Goal: Transaction & Acquisition: Purchase product/service

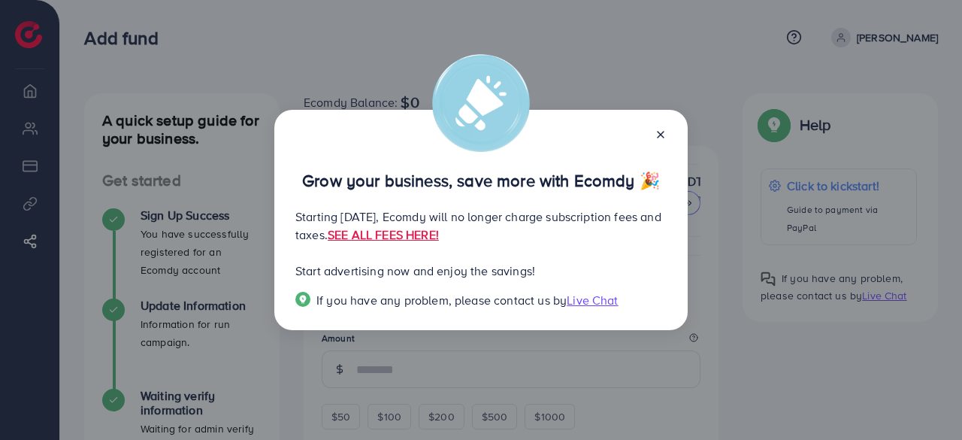
click at [655, 132] on icon at bounding box center [661, 135] width 12 height 12
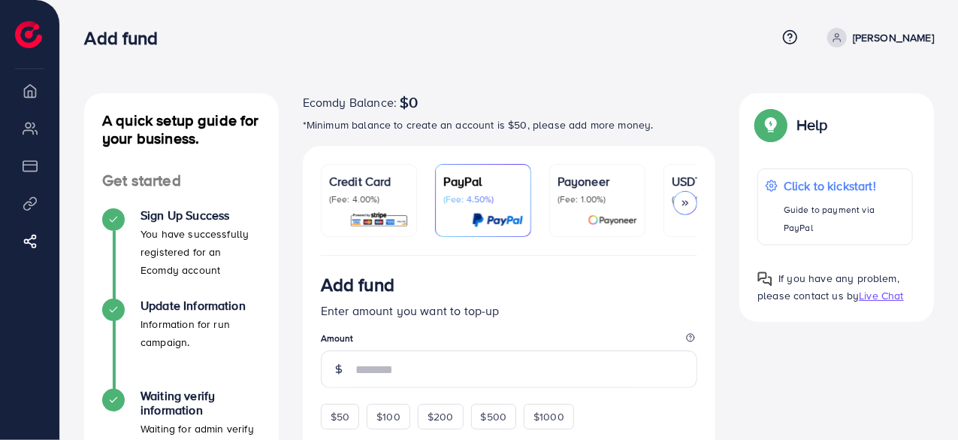
click at [592, 199] on p "(Fee: 1.00%)" at bounding box center [598, 199] width 80 height 12
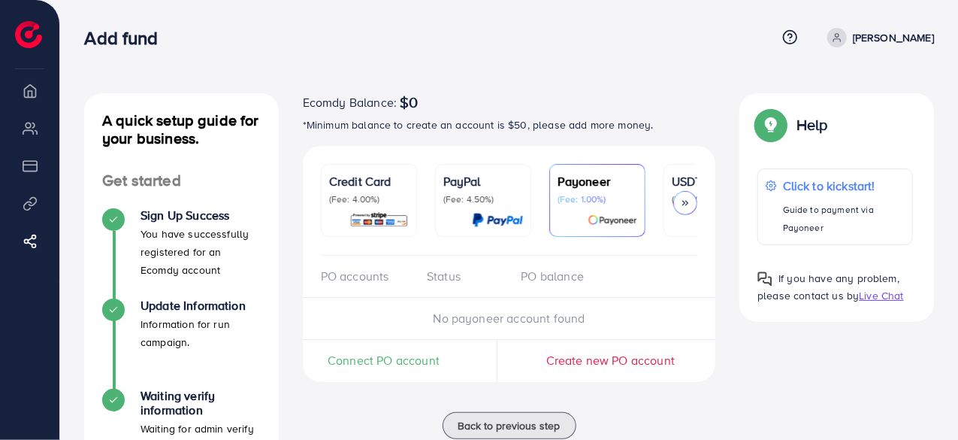
click at [682, 201] on icon at bounding box center [685, 203] width 11 height 11
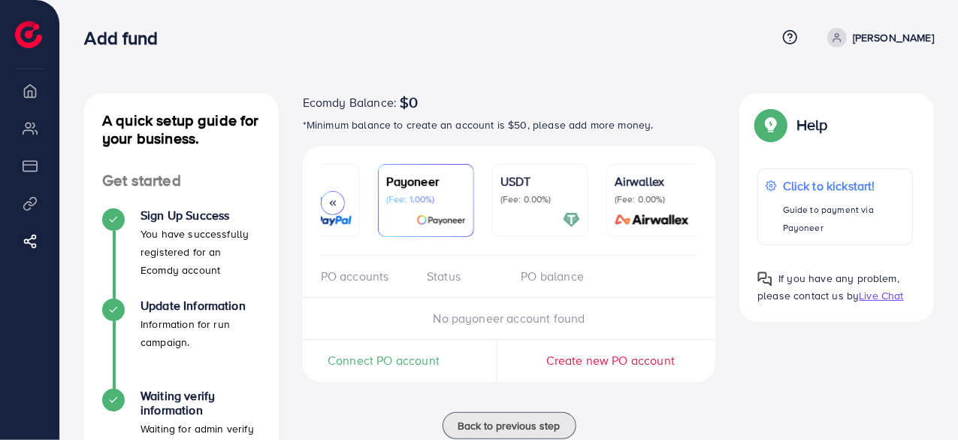
scroll to position [0, 176]
click at [525, 199] on p "(Fee: 0.00%)" at bounding box center [536, 199] width 80 height 12
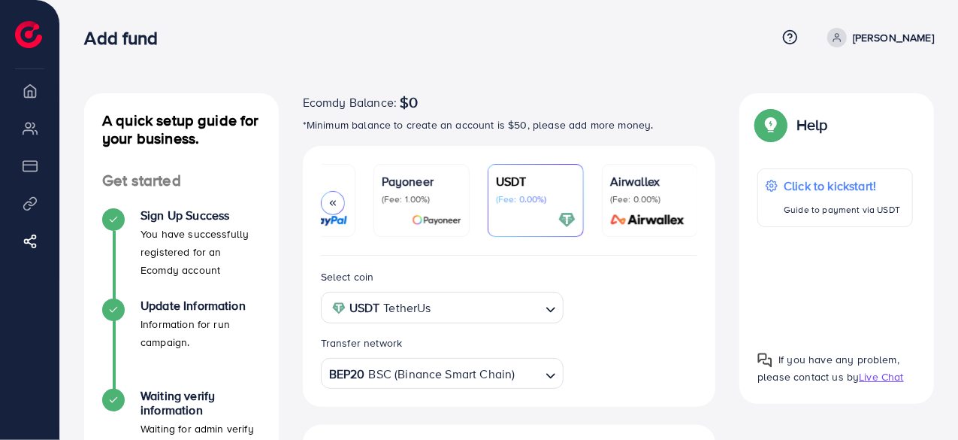
scroll to position [150, 0]
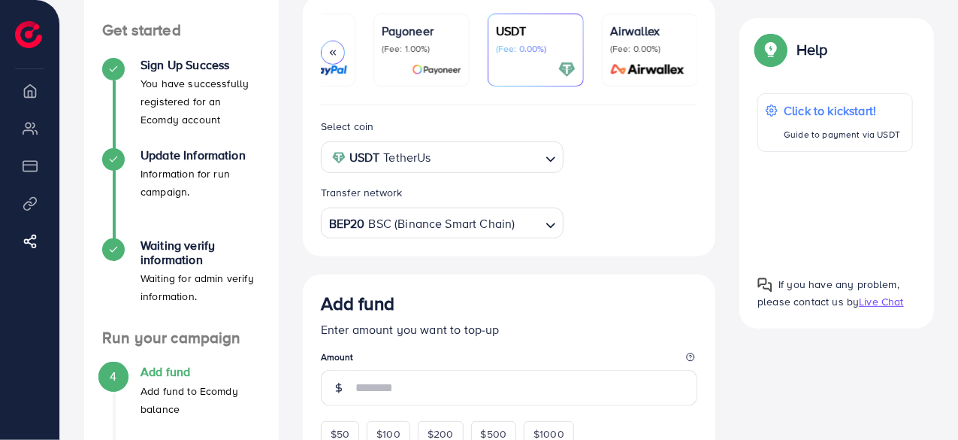
click at [447, 223] on div "BEP20 BSC (Binance Smart Chain)" at bounding box center [434, 222] width 216 height 26
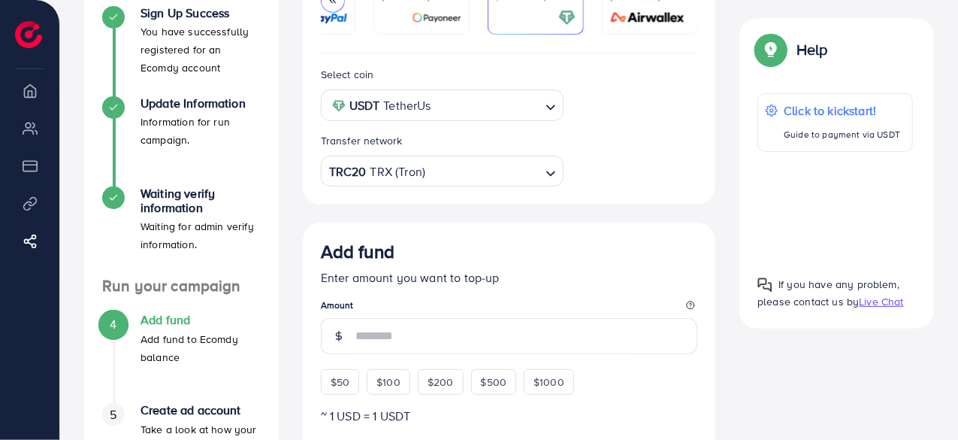
scroll to position [226, 0]
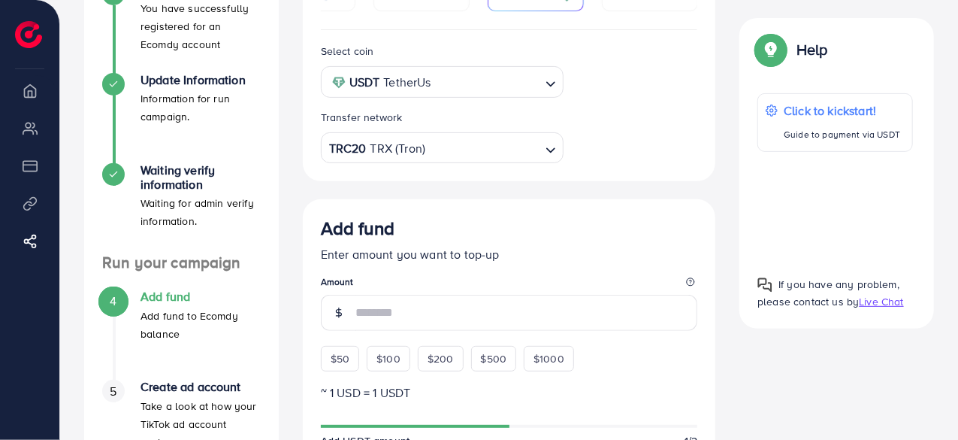
click at [349, 359] on span "$50" at bounding box center [340, 358] width 19 height 15
type input "**"
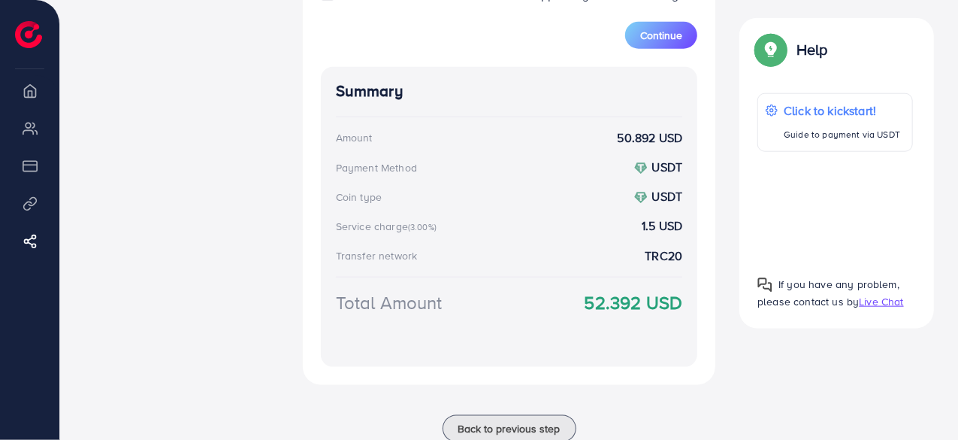
scroll to position [752, 0]
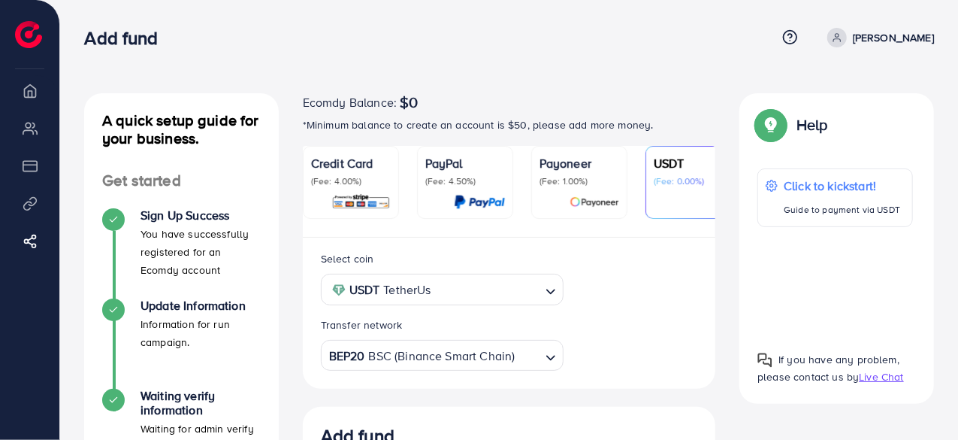
click at [471, 359] on div "BEP20 BSC (Binance Smart Chain)" at bounding box center [434, 354] width 216 height 26
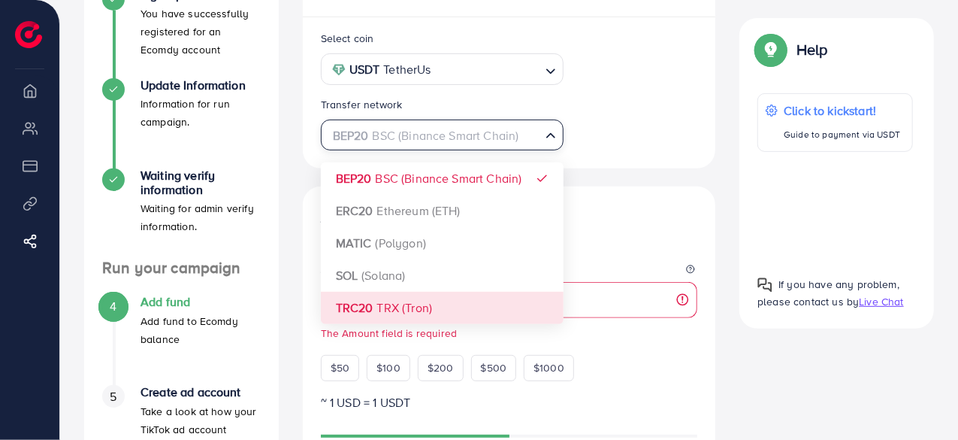
scroll to position [226, 0]
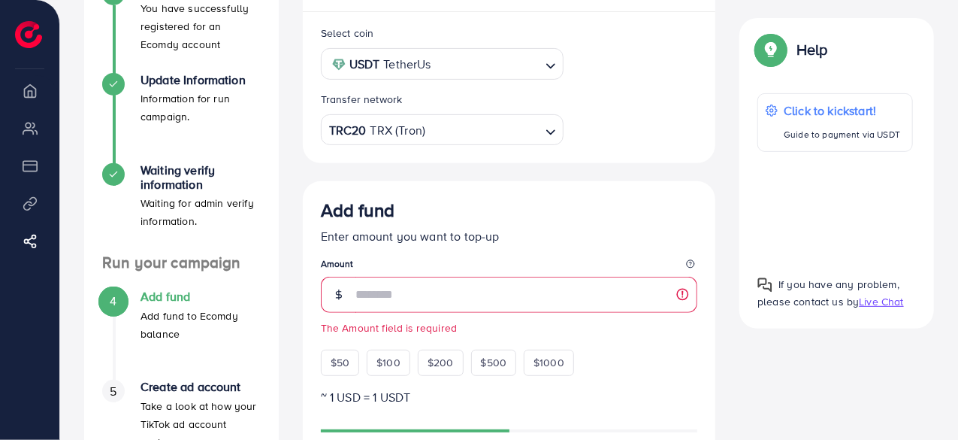
click at [412, 298] on div "Select coin USDT TetherUs Loading... Transfer network TRC20 TRX (Tron) Loading.…" at bounding box center [509, 425] width 413 height 827
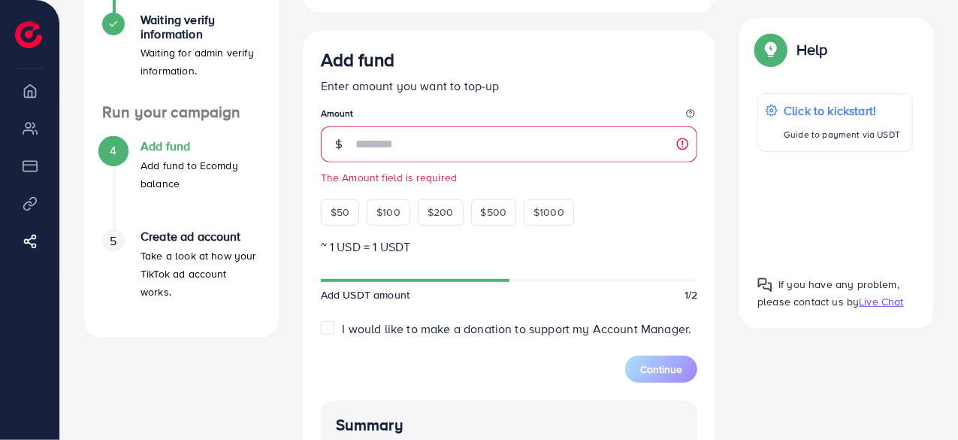
scroll to position [526, 0]
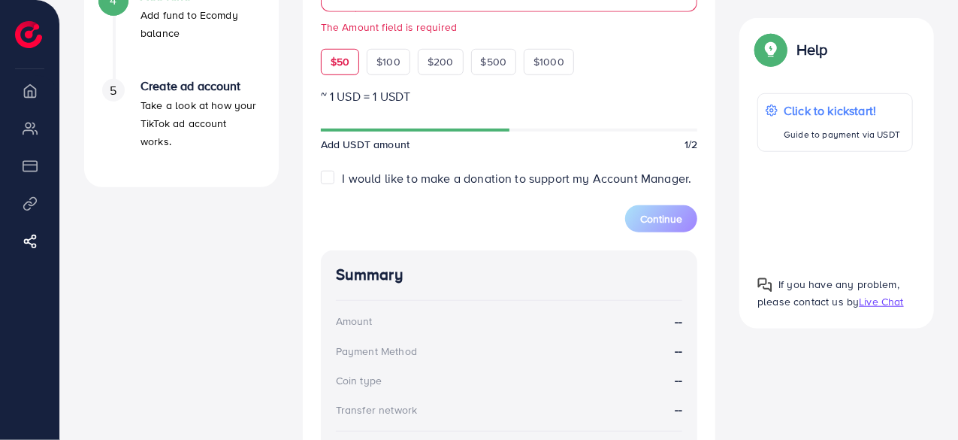
click at [357, 66] on div "$50" at bounding box center [340, 62] width 38 height 26
type input "**"
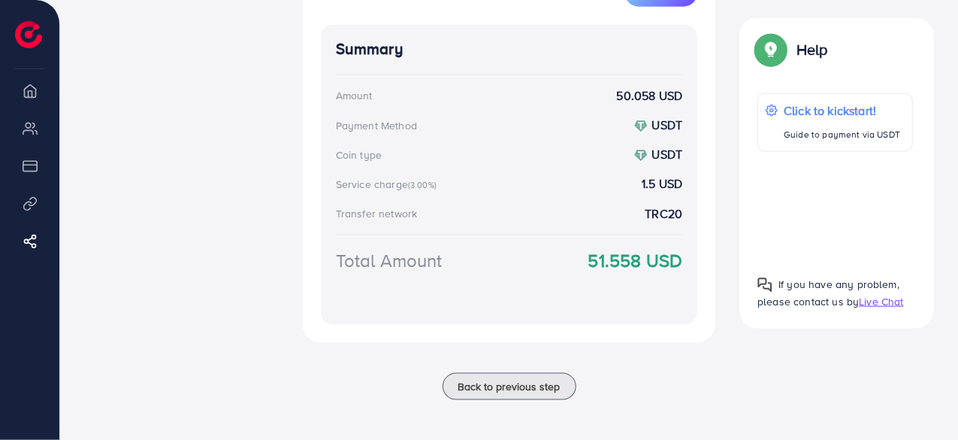
scroll to position [753, 0]
drag, startPoint x: 618, startPoint y: 262, endPoint x: 646, endPoint y: 265, distance: 28.1
click at [646, 265] on strong "51.558 USD" at bounding box center [636, 259] width 95 height 26
click at [645, 287] on div "Total Amount 51.558 USD" at bounding box center [509, 277] width 347 height 62
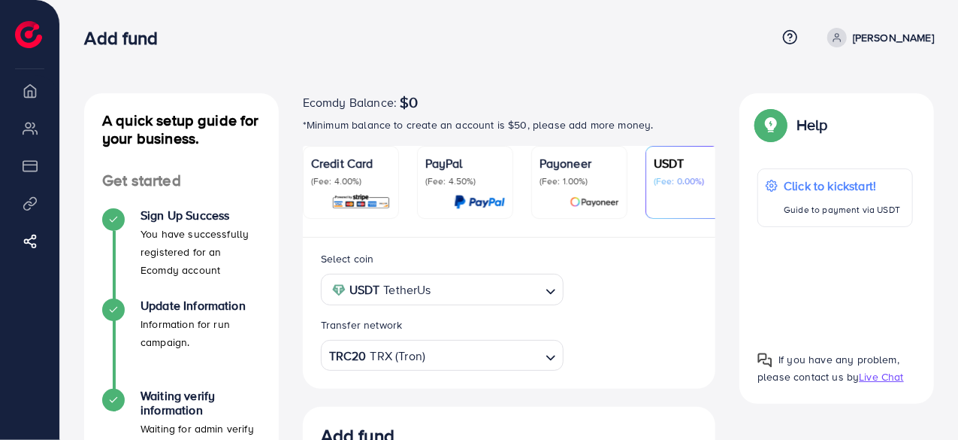
scroll to position [0, 0]
